Goal: Check status: Check status

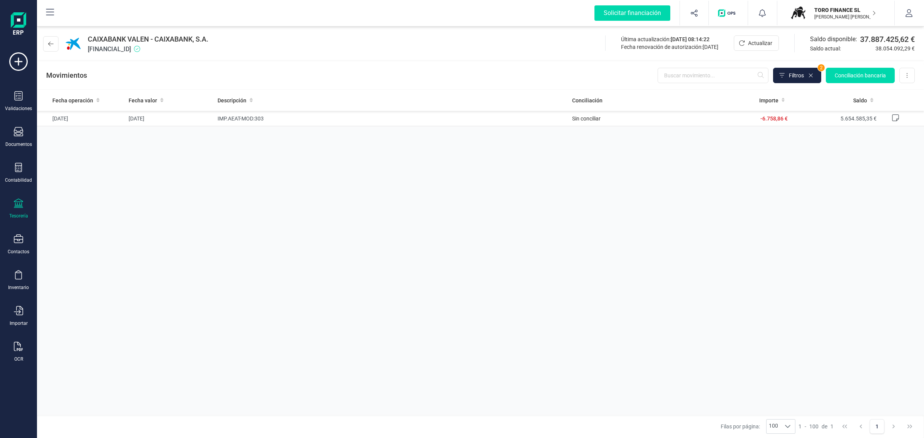
click at [811, 78] on icon at bounding box center [810, 75] width 6 height 6
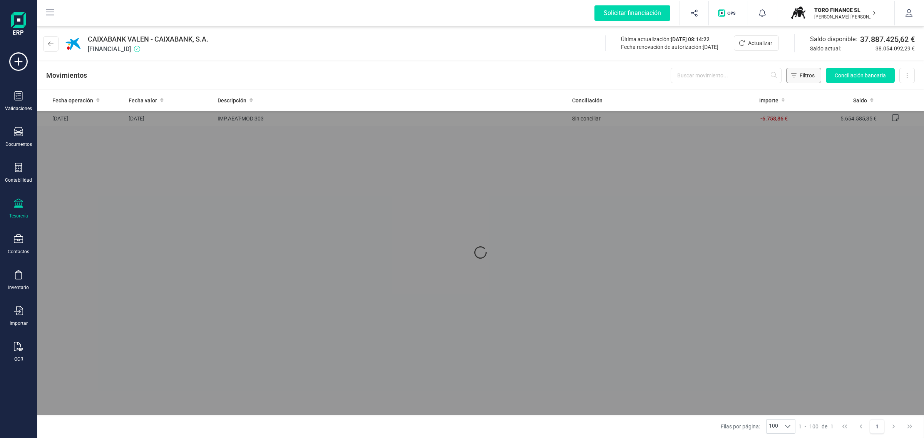
click at [802, 79] on span "Filtros" at bounding box center [806, 76] width 15 height 8
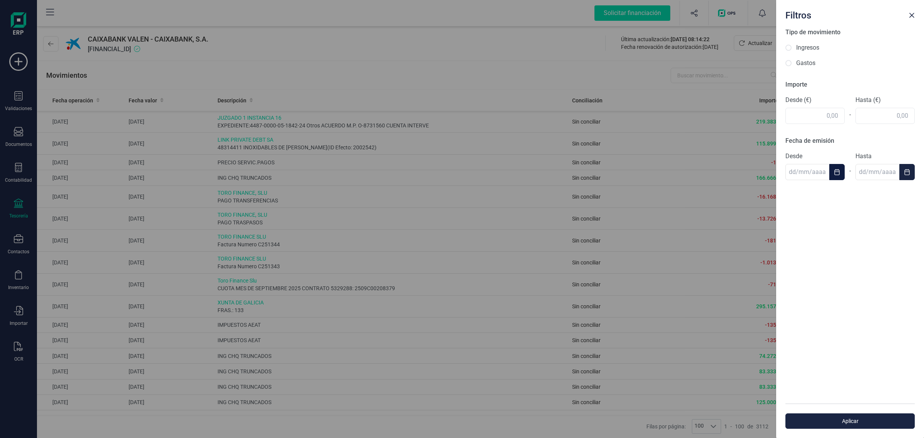
click at [842, 171] on button "Choose Date" at bounding box center [836, 172] width 15 height 16
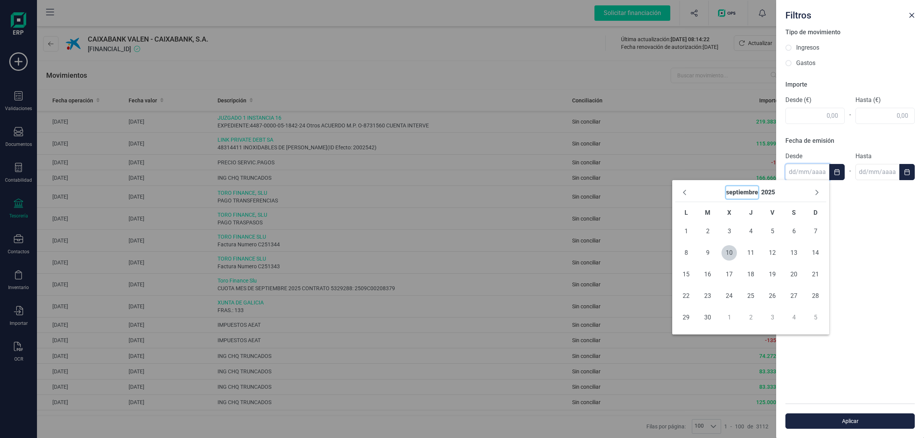
click at [742, 191] on button "septiembre" at bounding box center [742, 192] width 32 height 12
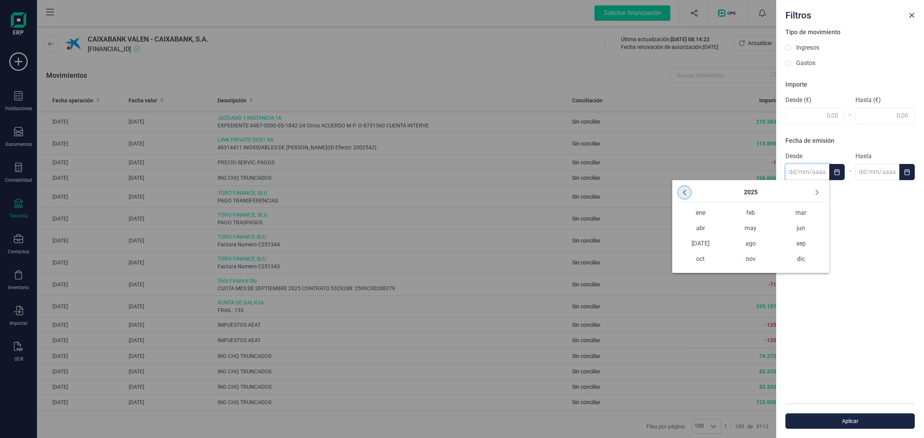
click at [686, 194] on icon "Previous Year" at bounding box center [684, 192] width 6 height 6
click at [747, 229] on span "may" at bounding box center [750, 228] width 50 height 15
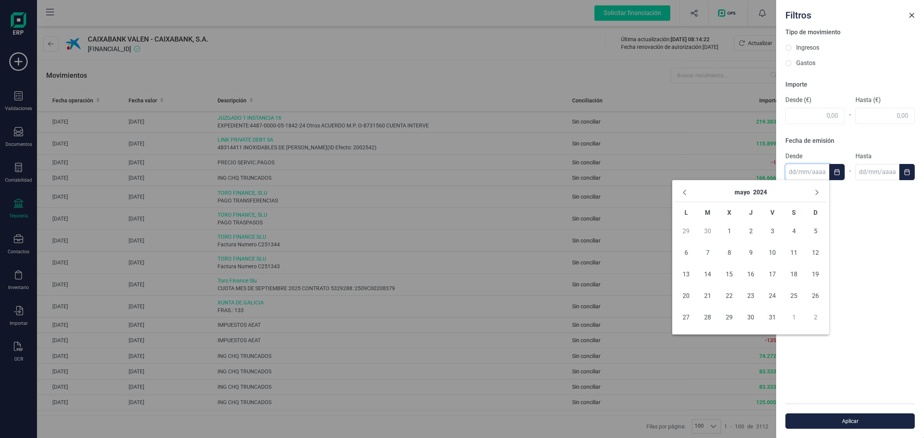
click at [726, 231] on span "1" at bounding box center [728, 231] width 15 height 15
type input "[DATE]"
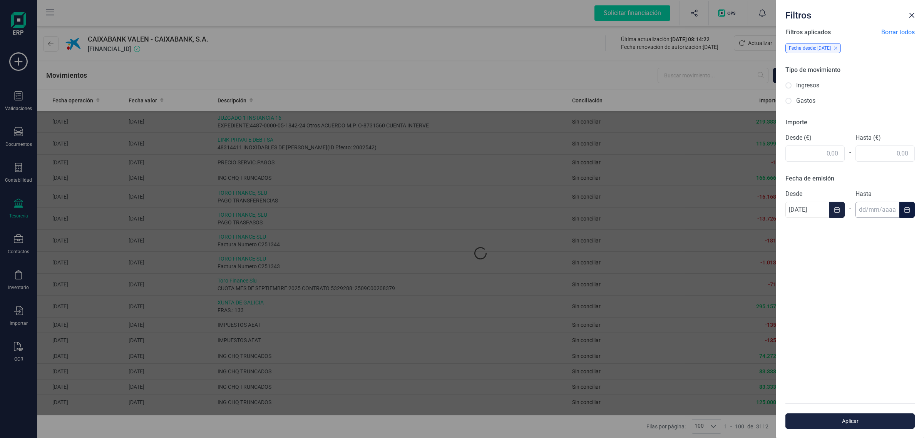
click at [897, 204] on input "text" at bounding box center [877, 210] width 44 height 16
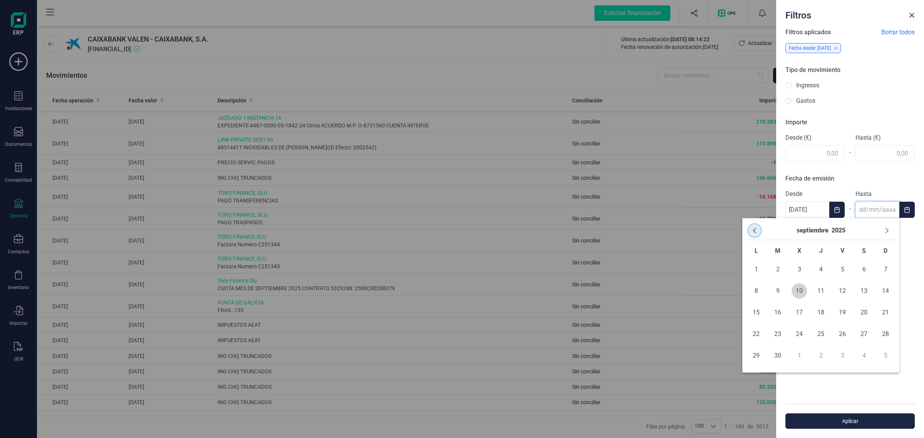
click at [755, 235] on button "Previous Month" at bounding box center [754, 230] width 12 height 12
click at [817, 232] on button "mayo" at bounding box center [811, 230] width 15 height 12
click at [755, 231] on icon "Previous Year" at bounding box center [754, 230] width 6 height 6
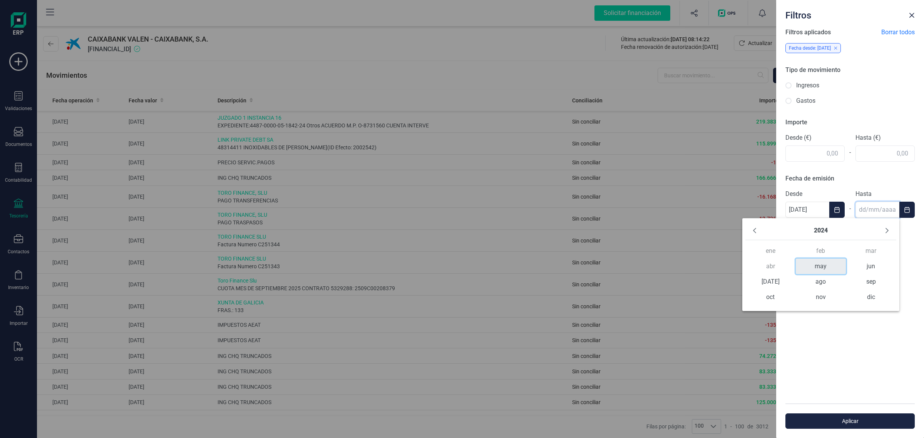
click at [830, 266] on span "may" at bounding box center [821, 266] width 50 height 15
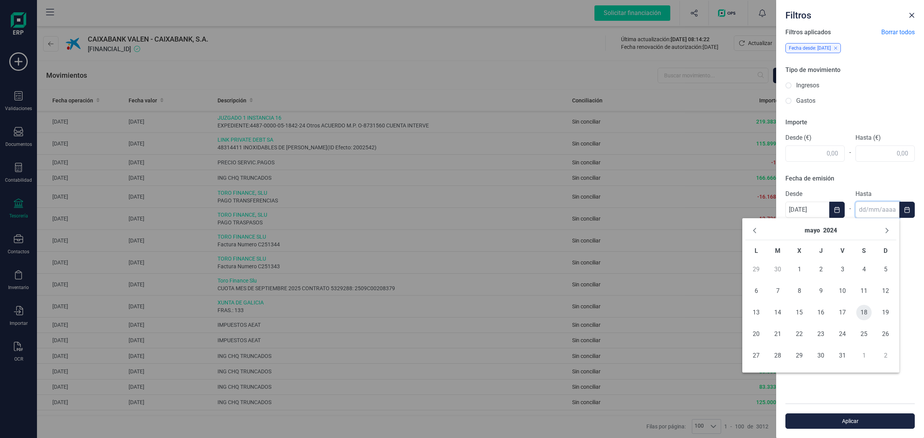
click at [861, 313] on span "18" at bounding box center [863, 312] width 15 height 15
type input "[DATE]"
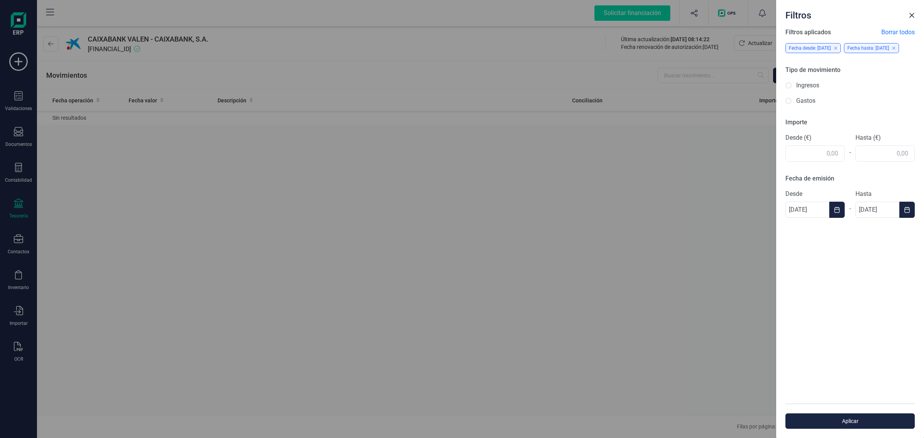
click at [879, 313] on div "Filtros aplicados Borrar todos Fecha desde: [DATE] Fecha hasta: [DATE] Tipo de …" at bounding box center [850, 216] width 148 height 376
click at [790, 104] on input "Gastos" at bounding box center [788, 101] width 6 height 6
radio input "true"
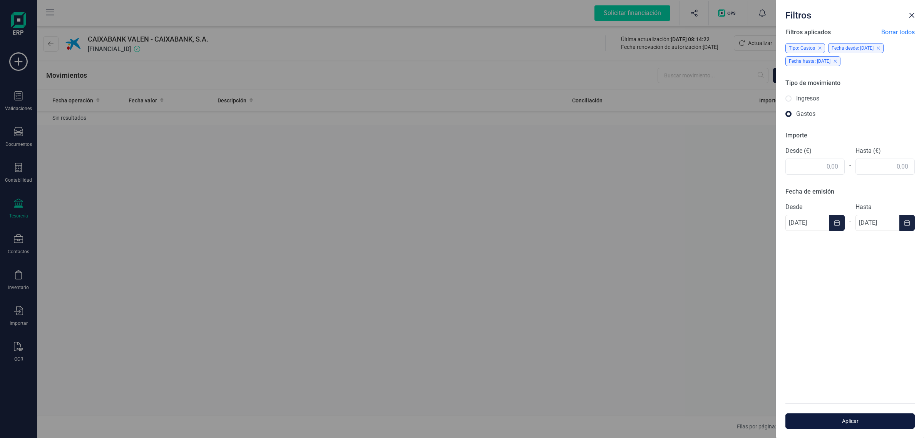
click at [847, 423] on span "Aplicar" at bounding box center [850, 421] width 112 height 8
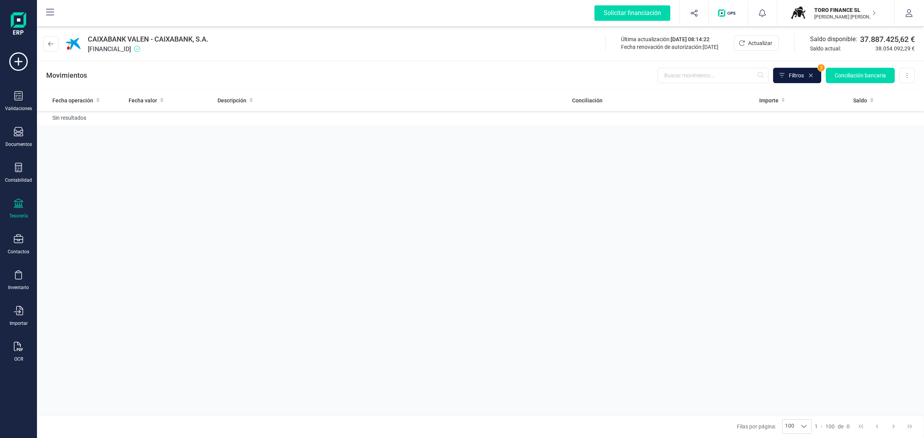
click at [797, 74] on span "Filtros" at bounding box center [796, 76] width 15 height 8
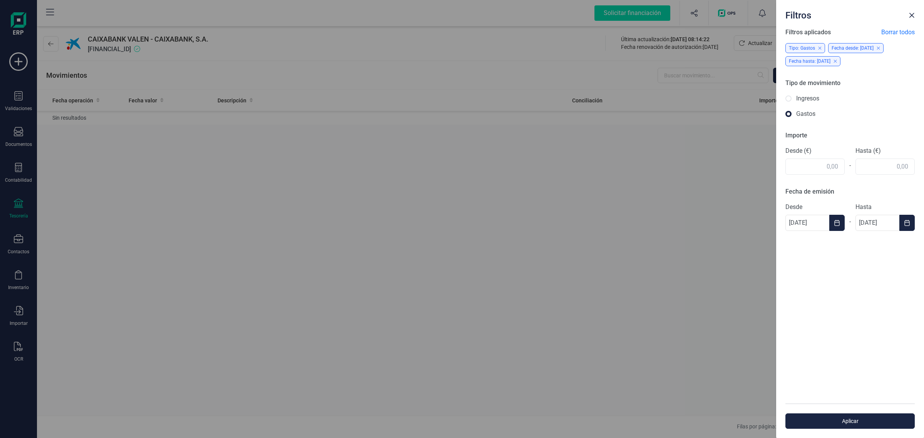
click at [640, 237] on div "Filtros Filtros aplicados Borrar todos Tipo: Gastos Fecha desde: [DATE] Fecha h…" at bounding box center [462, 219] width 924 height 438
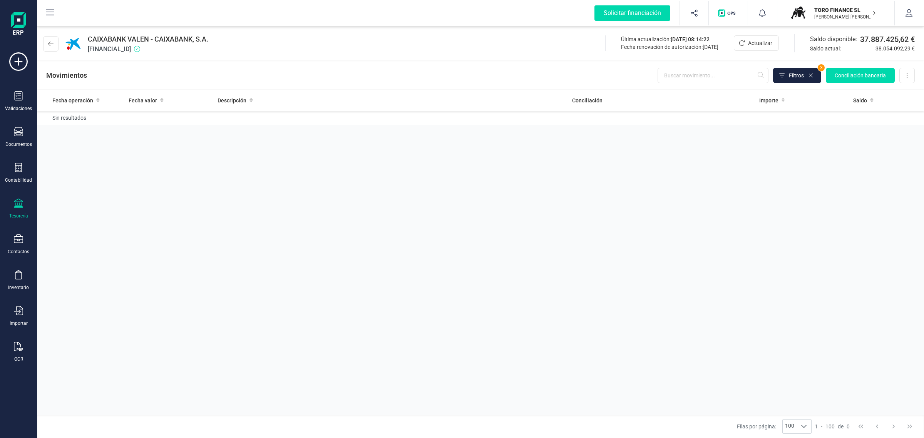
click at [11, 205] on div "Tesorería" at bounding box center [18, 209] width 31 height 20
click at [86, 127] on span "Cuentas bancarias" at bounding box center [92, 131] width 68 height 9
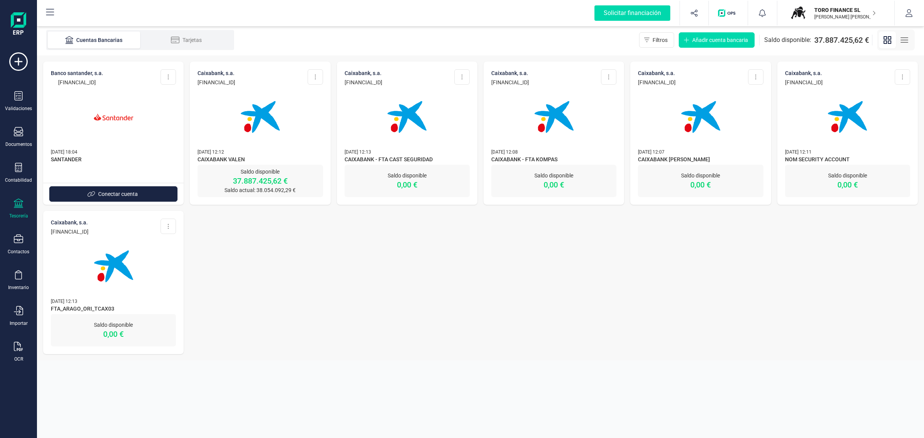
click at [291, 144] on img at bounding box center [260, 117] width 65 height 65
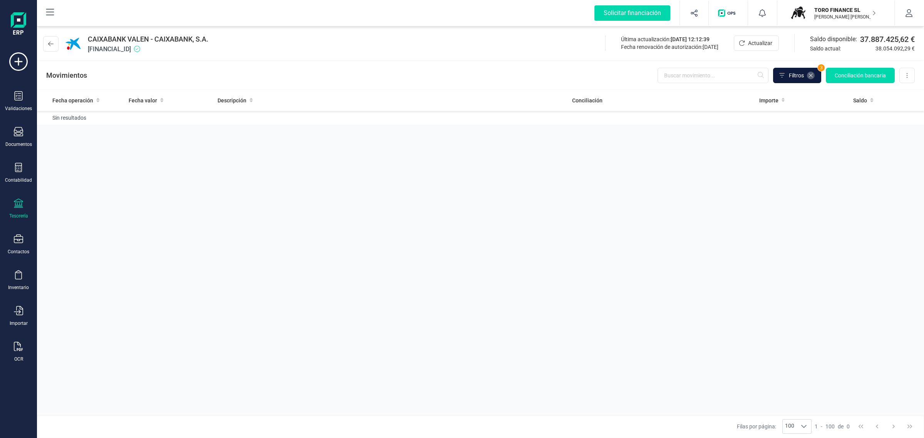
click at [807, 75] on icon at bounding box center [810, 75] width 6 height 6
